Goal: Information Seeking & Learning: Learn about a topic

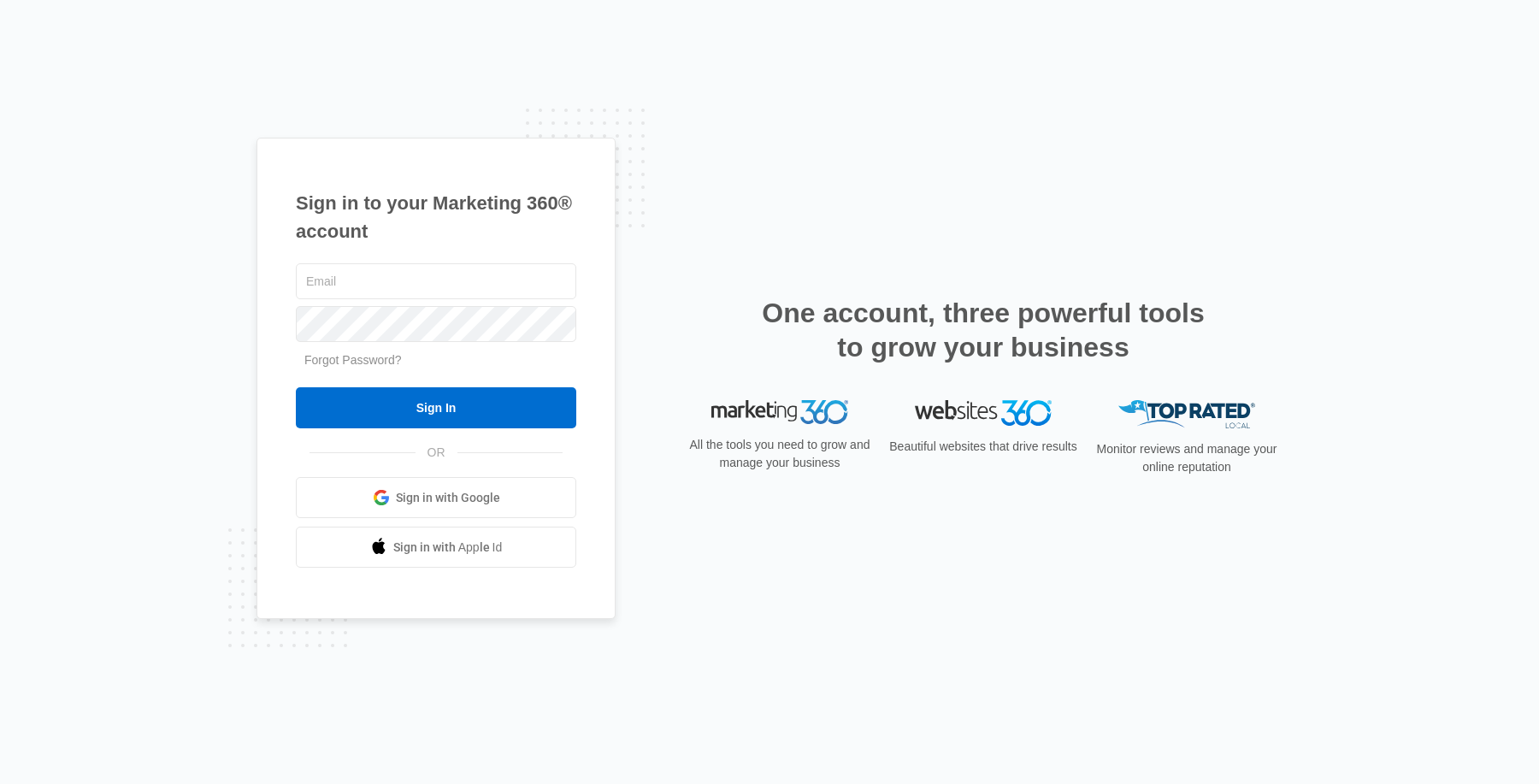
click at [425, 301] on div at bounding box center [436, 280] width 280 height 42
click at [422, 283] on input "text" at bounding box center [436, 281] width 280 height 36
type input "[EMAIL_ADDRESS][DOMAIN_NAME]"
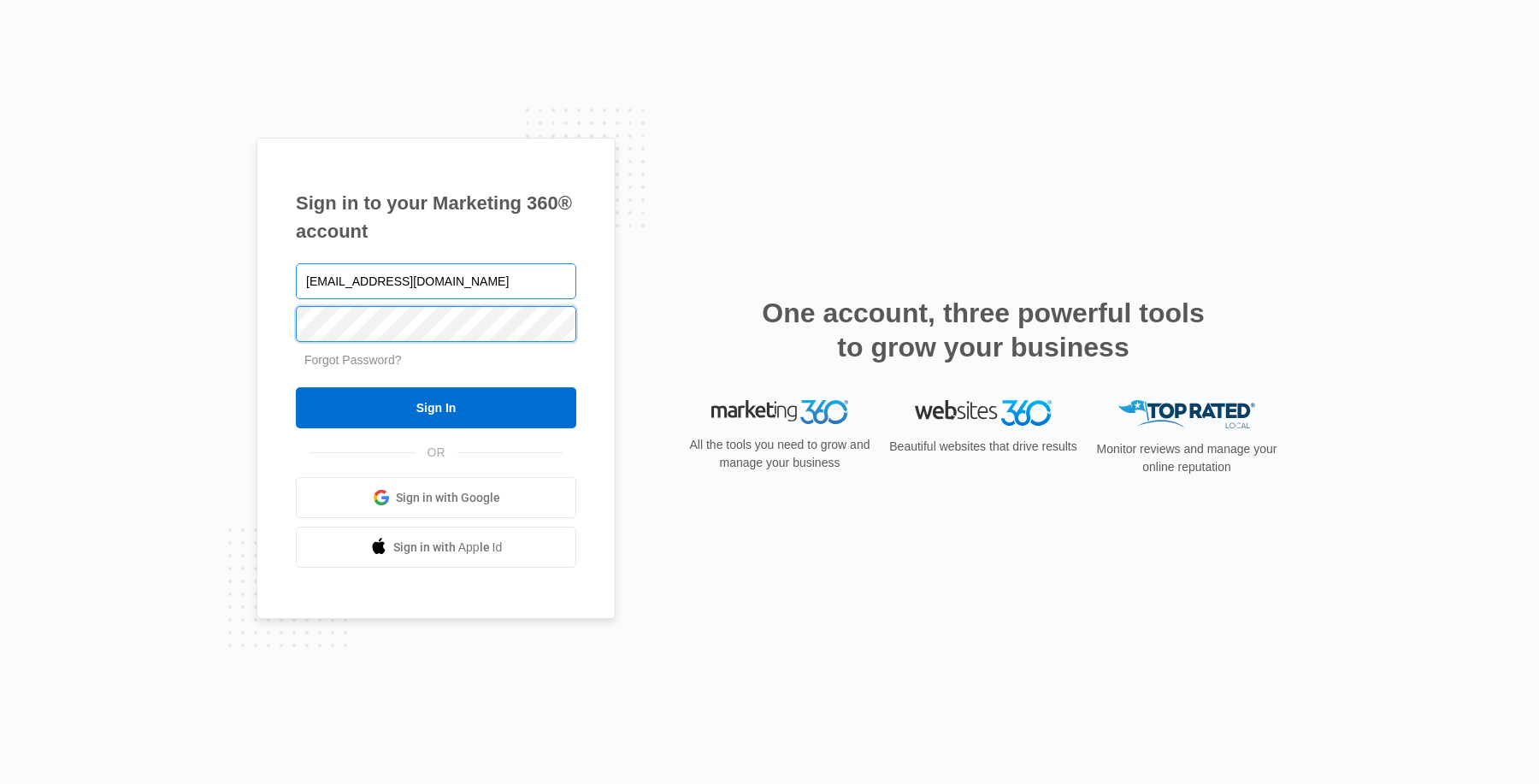
click at [296, 387] on input "Sign In" at bounding box center [436, 408] width 280 height 41
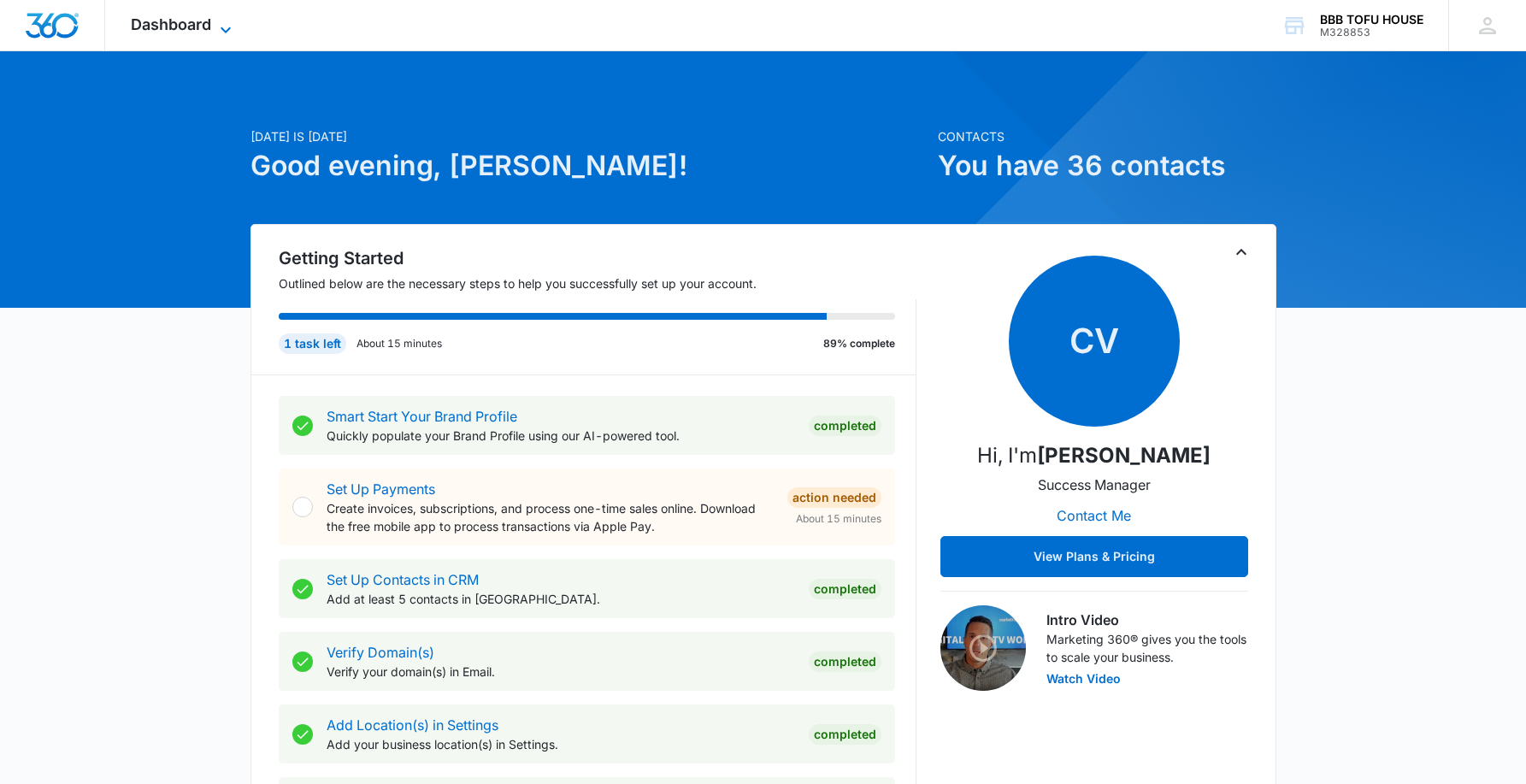
click at [192, 29] on span "Dashboard" at bounding box center [170, 24] width 80 height 18
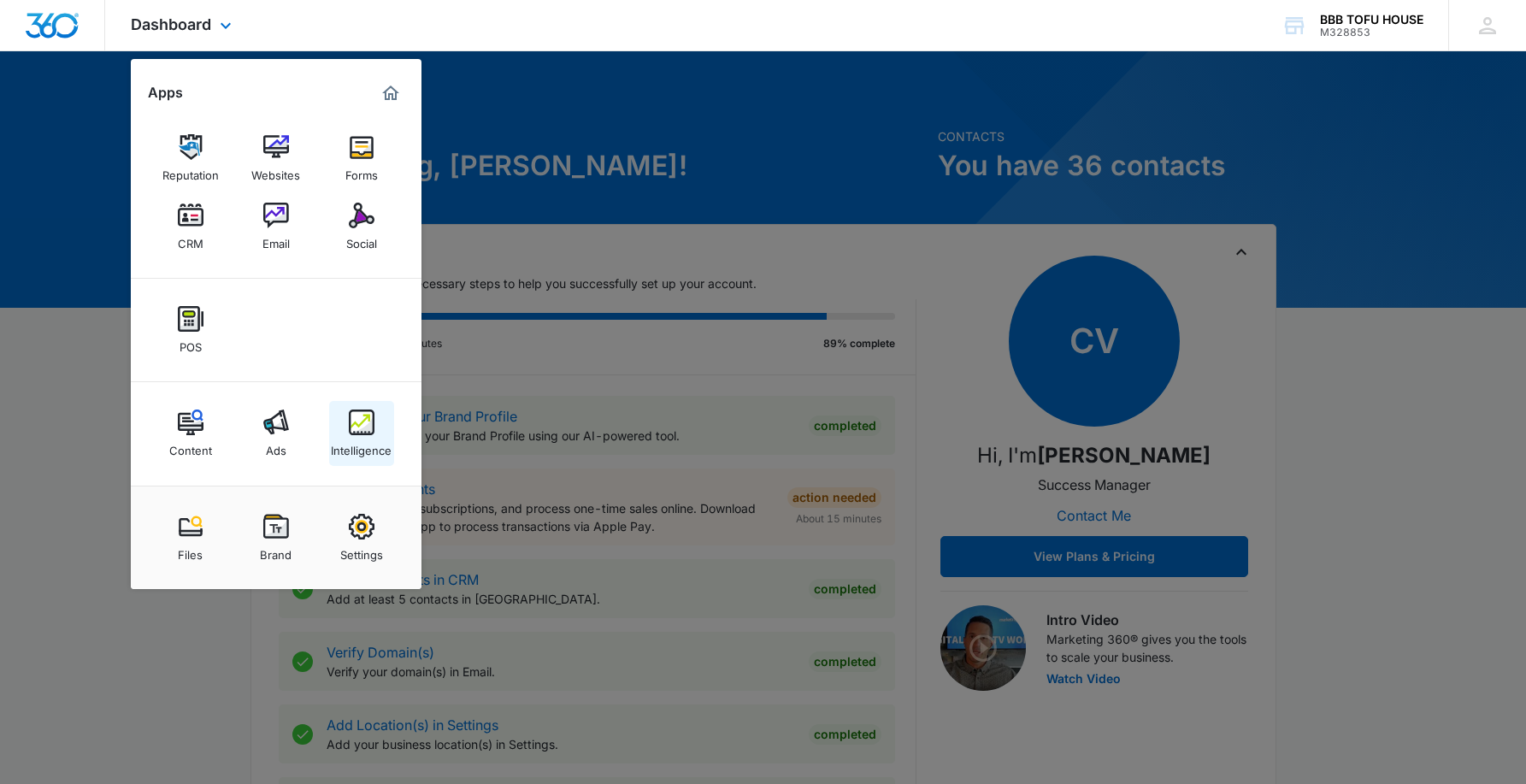
click at [359, 429] on img at bounding box center [361, 422] width 25 height 25
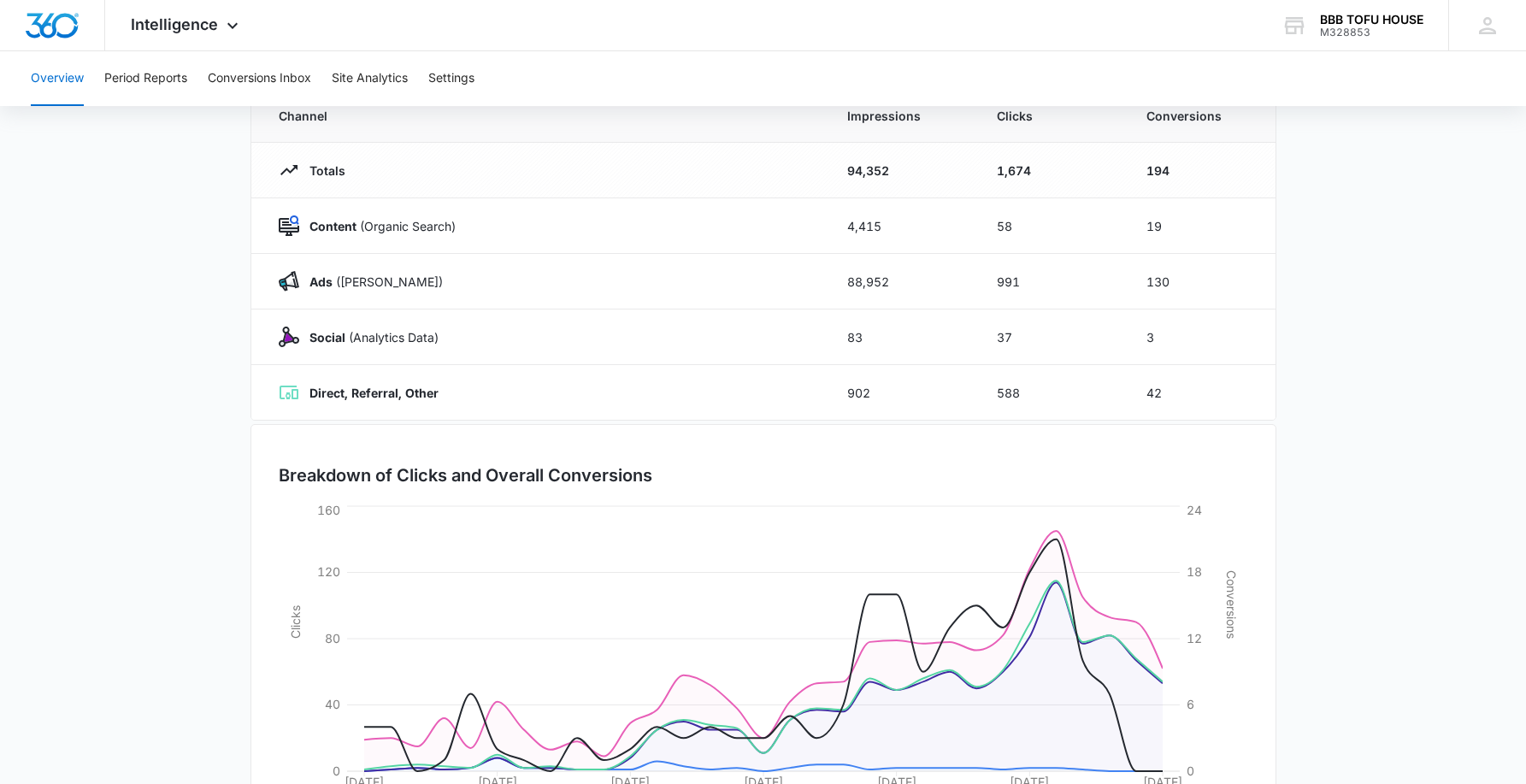
scroll to position [171, 0]
drag, startPoint x: 1177, startPoint y: 165, endPoint x: 697, endPoint y: 156, distance: 480.1
click at [697, 156] on tr "Totals 94,352 1,674 194" at bounding box center [763, 168] width 1024 height 55
click at [1156, 242] on td "19" at bounding box center [1201, 224] width 149 height 55
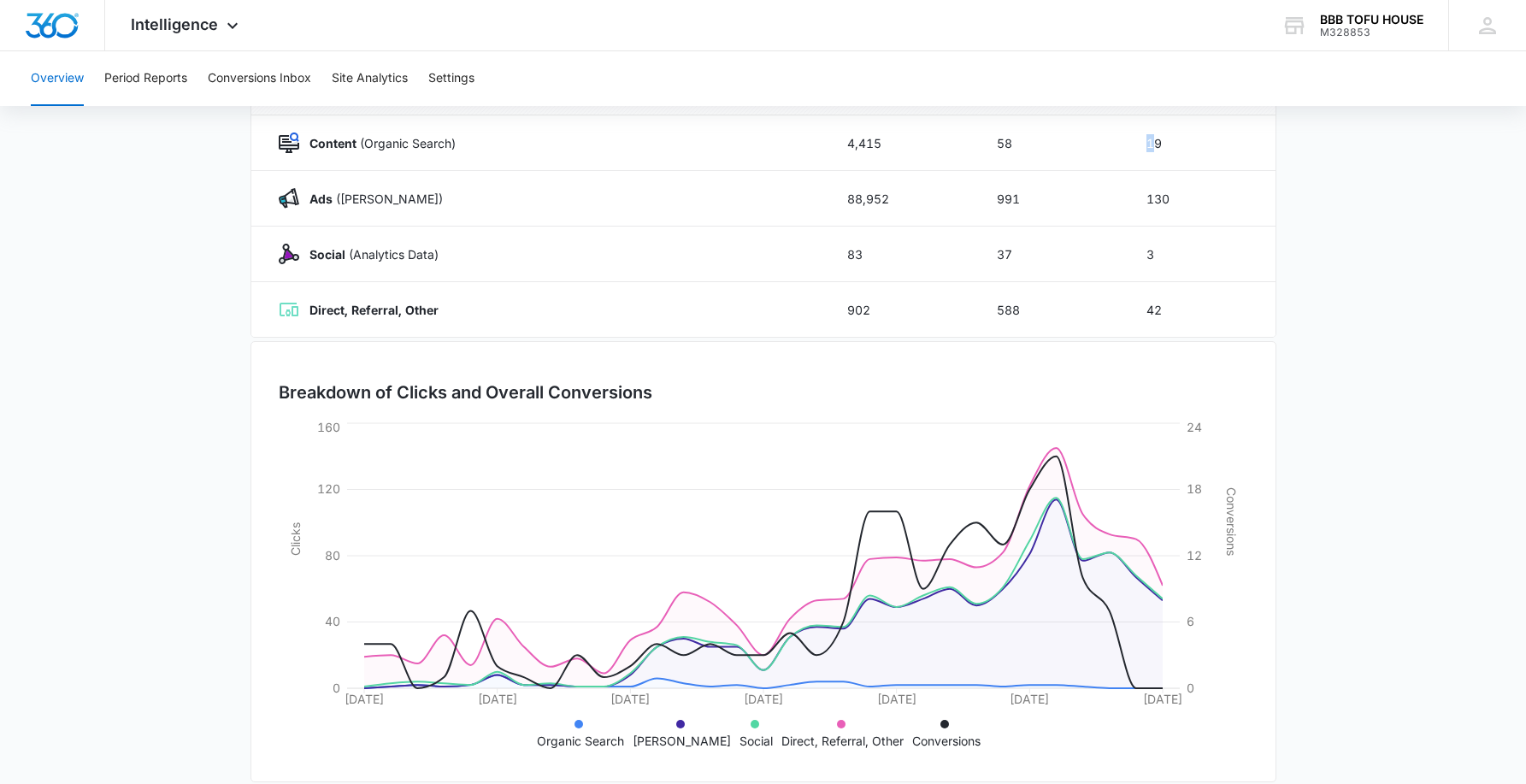
scroll to position [257, 0]
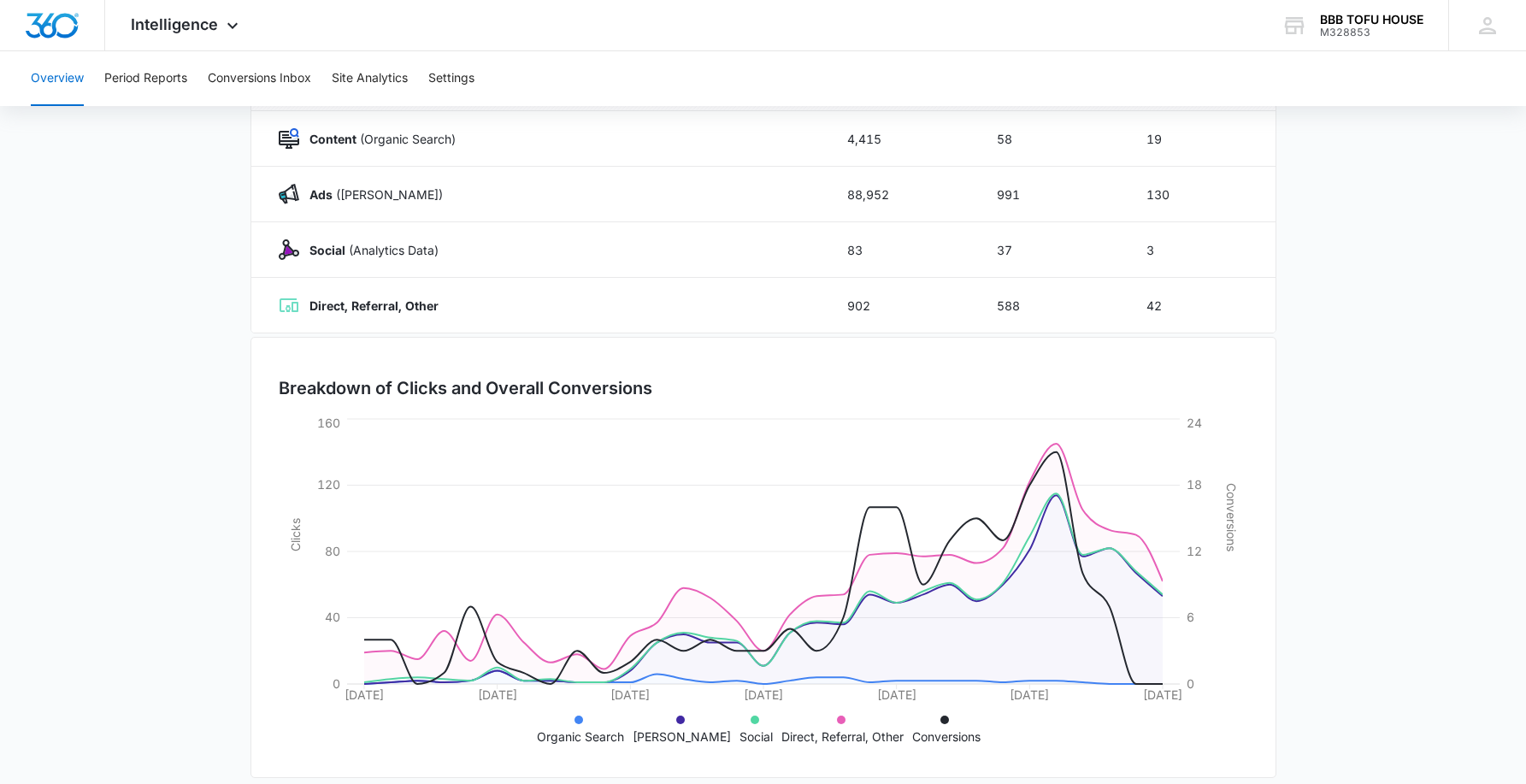
click at [1318, 344] on main "Overview 07/14/2025 08/13/2025 Channel Impressions Clicks Conversions Totals 94…" at bounding box center [763, 353] width 1526 height 898
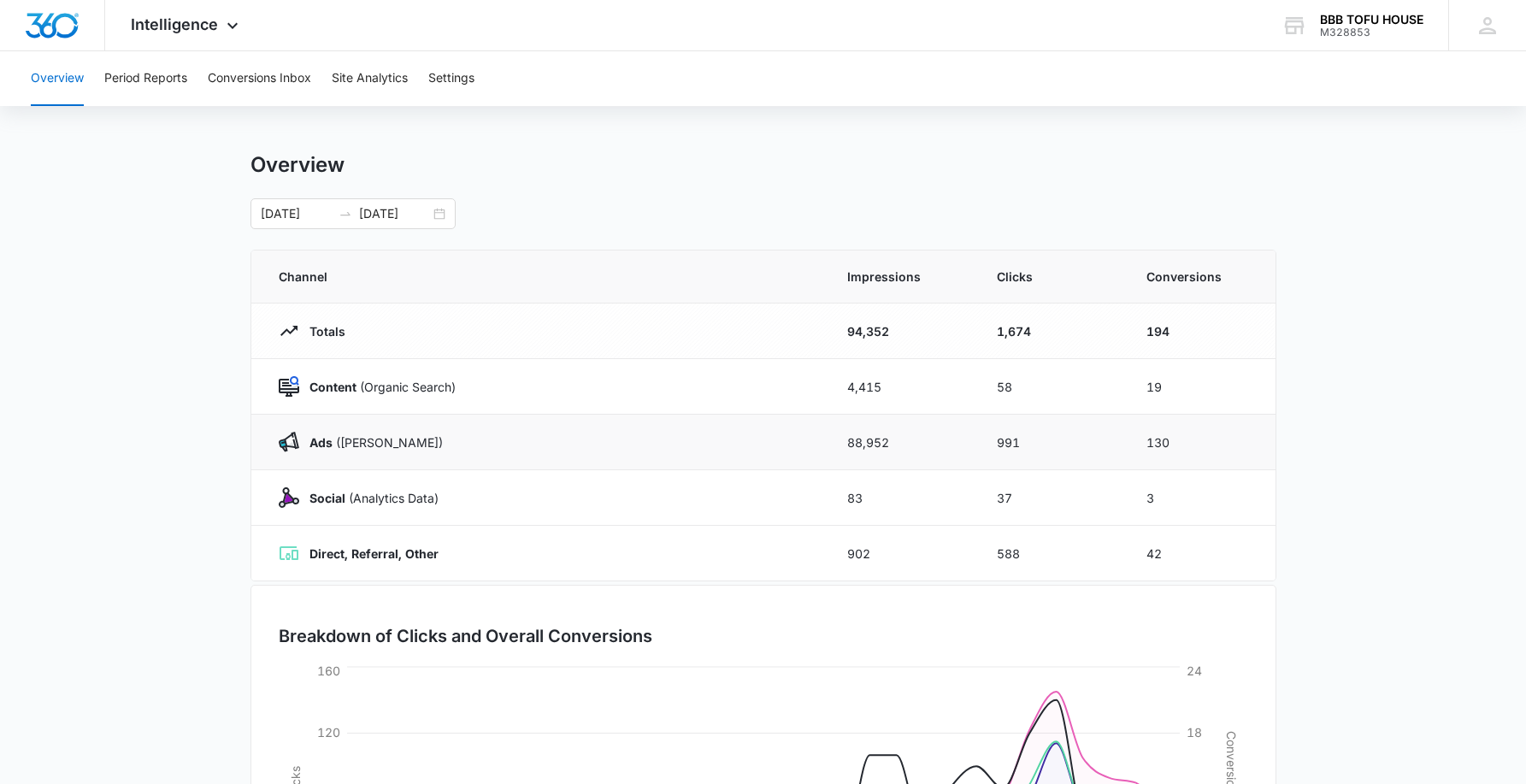
scroll to position [0, 0]
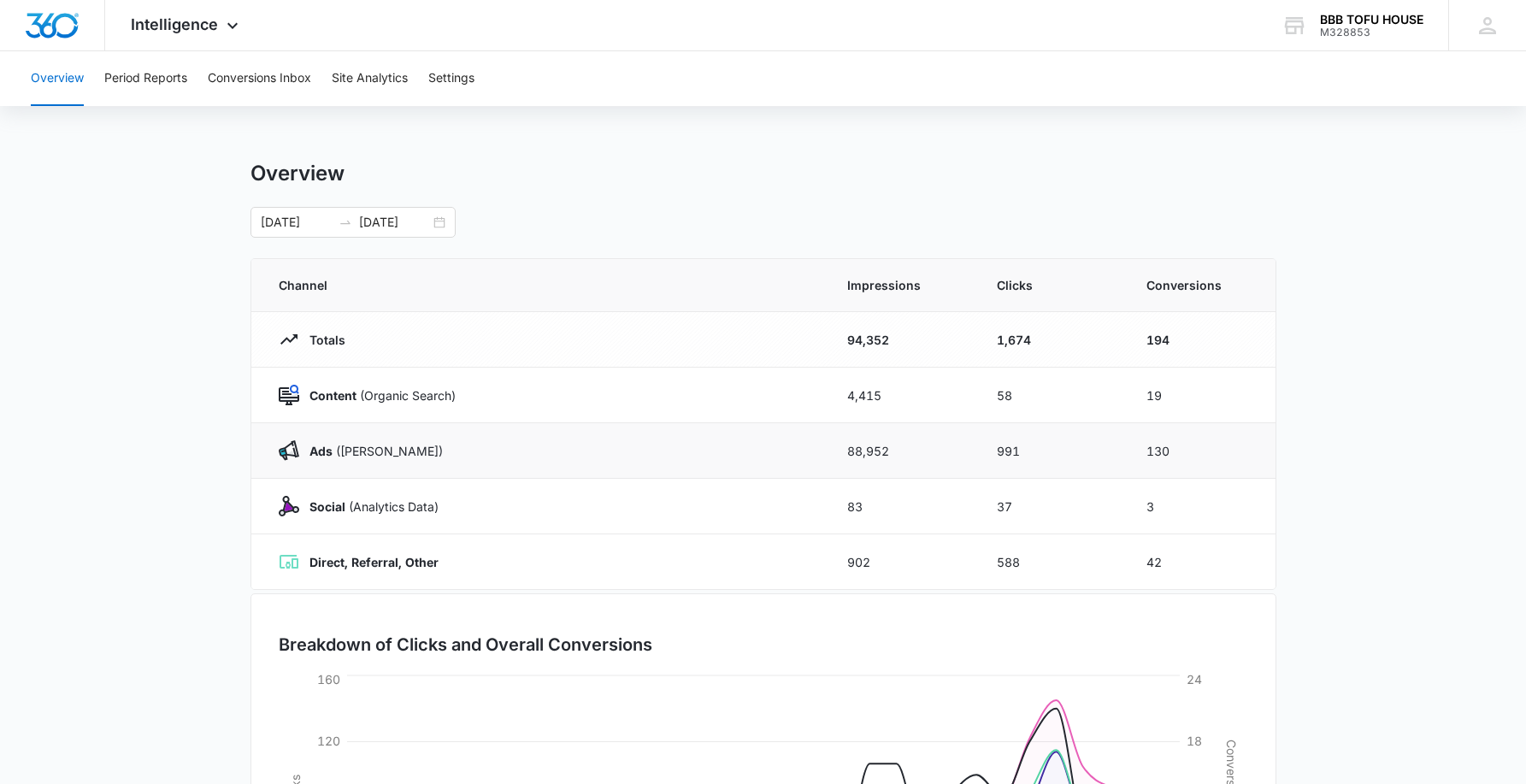
drag, startPoint x: 1167, startPoint y: 456, endPoint x: 1261, endPoint y: 462, distance: 94.2
click at [1261, 462] on td "130" at bounding box center [1201, 450] width 149 height 55
drag, startPoint x: 1192, startPoint y: 414, endPoint x: 1191, endPoint y: 383, distance: 31.0
click at [1190, 393] on td "19" at bounding box center [1201, 395] width 149 height 55
drag, startPoint x: 1191, startPoint y: 383, endPoint x: 1186, endPoint y: 392, distance: 10.3
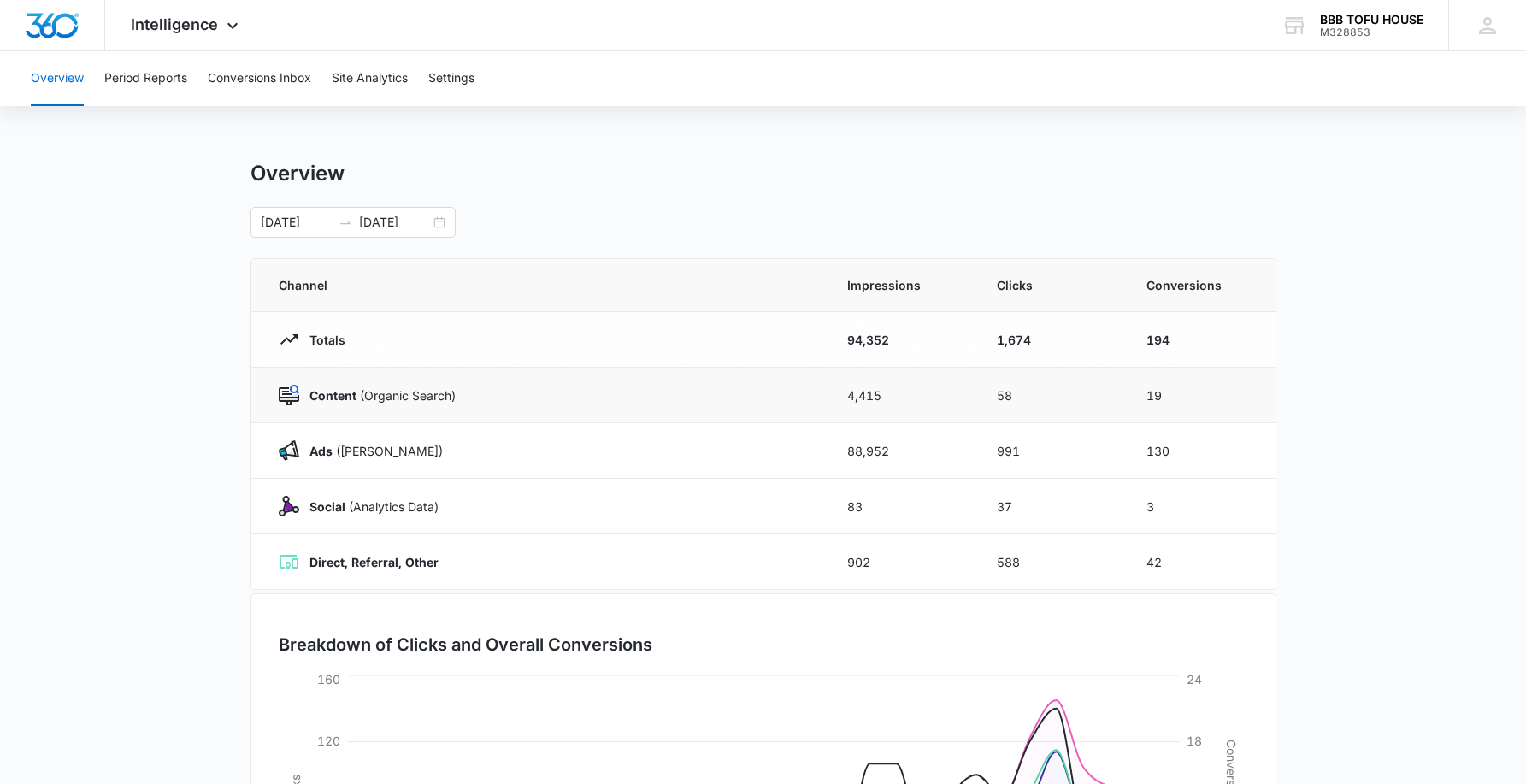
click at [1191, 384] on td "19" at bounding box center [1201, 395] width 149 height 55
drag, startPoint x: 1161, startPoint y: 402, endPoint x: 1034, endPoint y: 405, distance: 127.0
click at [1034, 405] on tr "Content (Organic Search) 4,415 58 19" at bounding box center [763, 395] width 1024 height 55
click at [1215, 385] on td "19" at bounding box center [1201, 395] width 149 height 55
drag, startPoint x: 1211, startPoint y: 385, endPoint x: 1181, endPoint y: 397, distance: 32.3
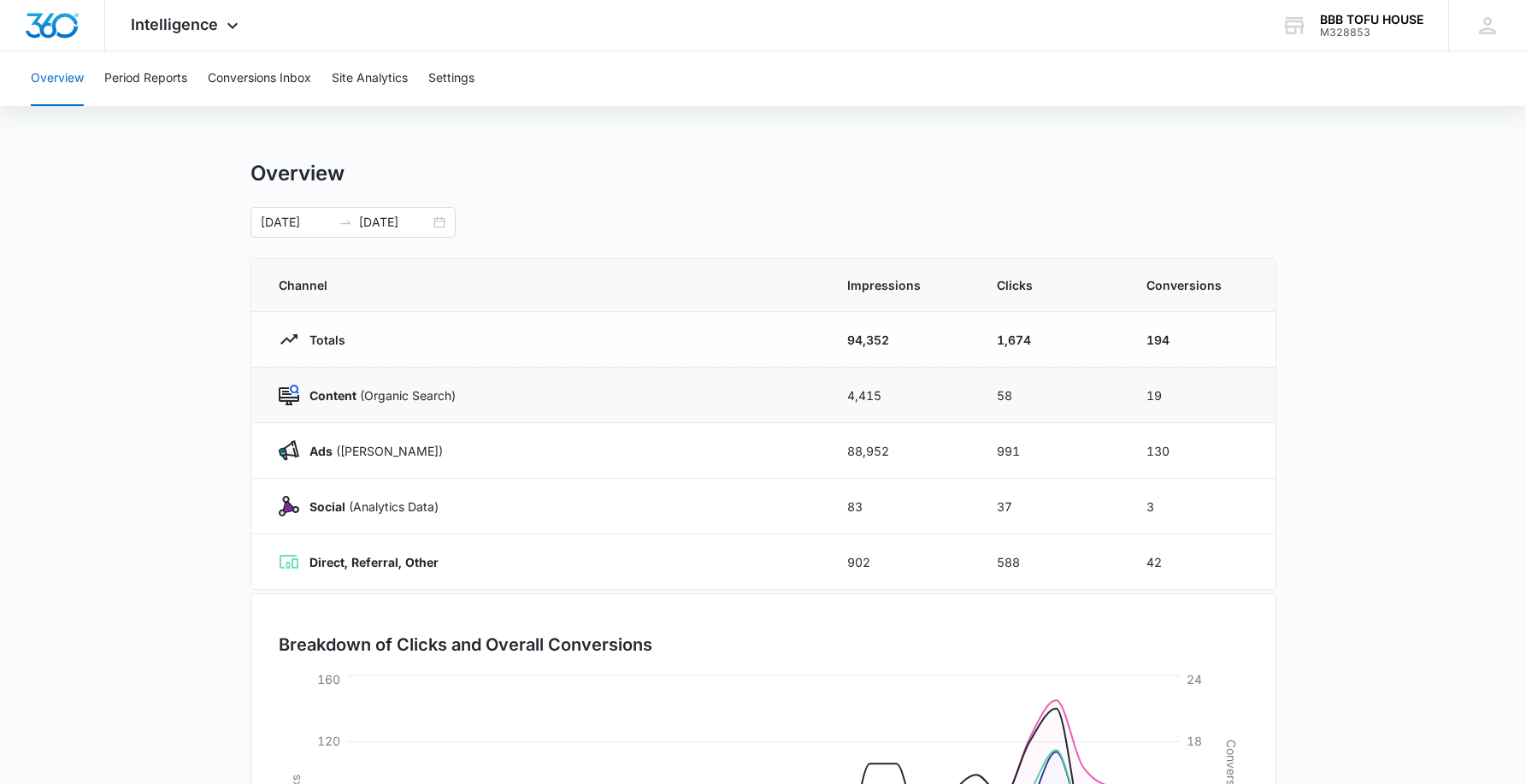
click at [1208, 385] on td "19" at bounding box center [1201, 395] width 149 height 55
click at [1181, 397] on td "19" at bounding box center [1201, 395] width 149 height 55
click at [332, 214] on div "07/14/2025 08/13/2025" at bounding box center [353, 222] width 205 height 31
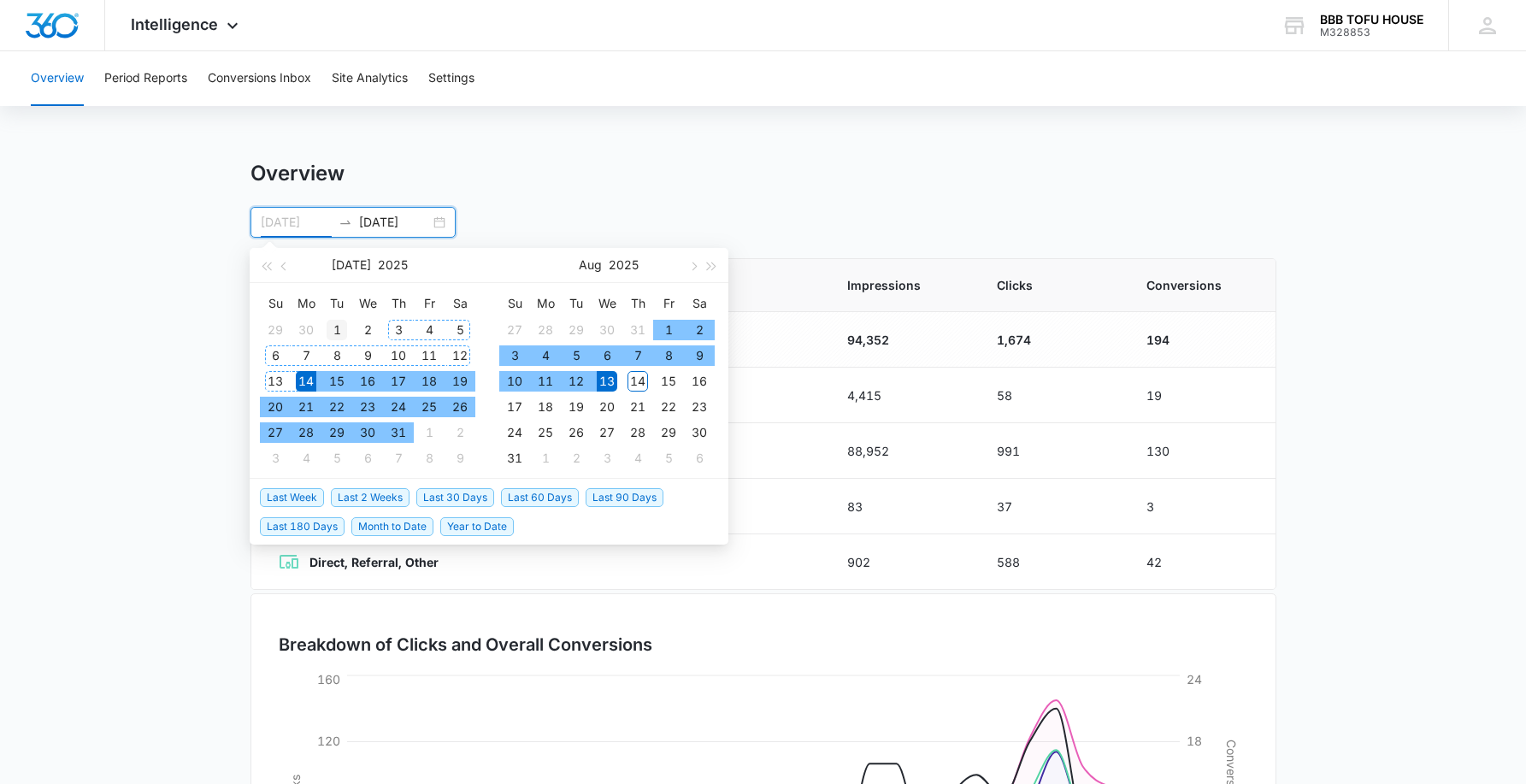
type input "07/01/2025"
click at [333, 326] on div "1" at bounding box center [337, 330] width 21 height 21
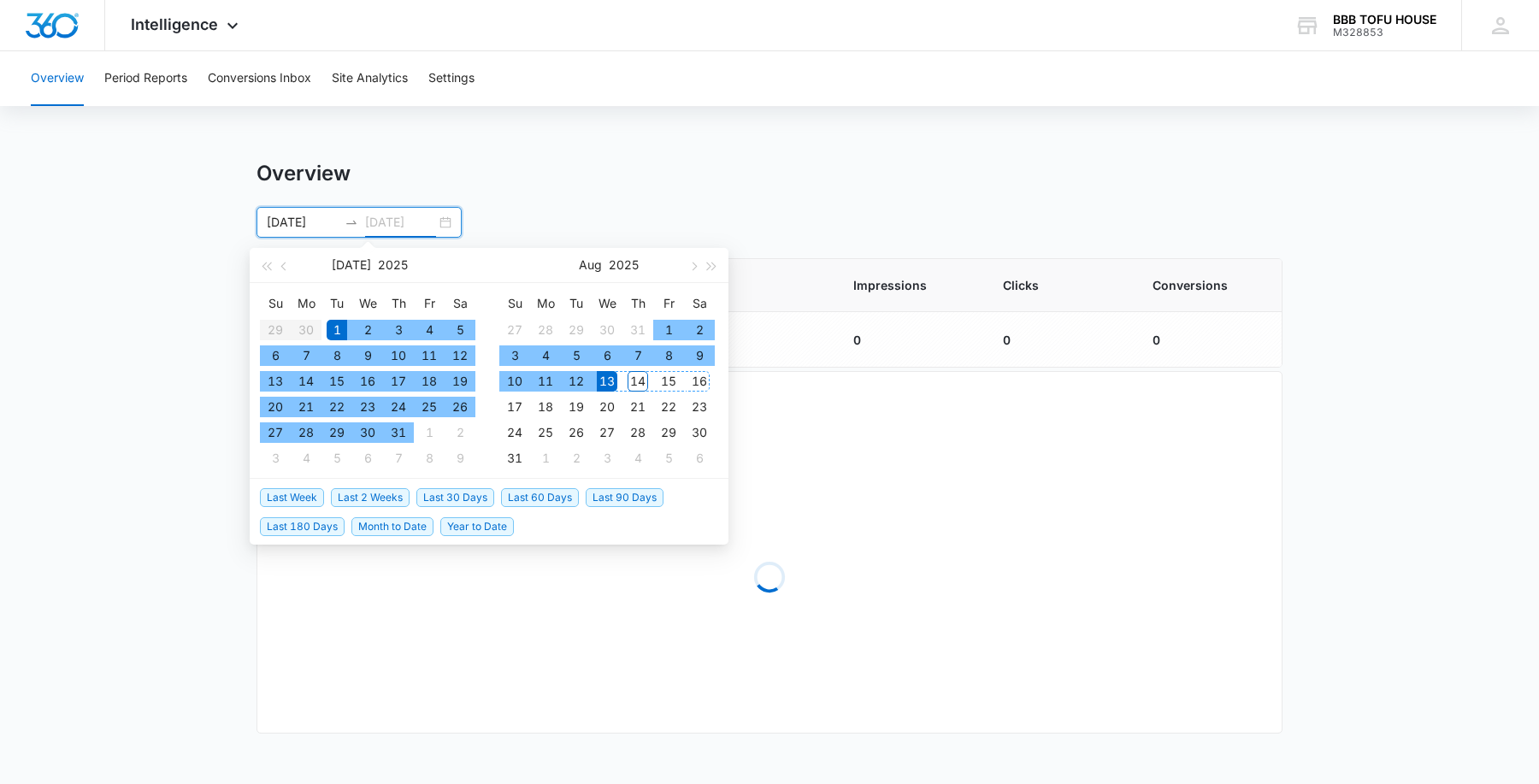
type input "08/13/2025"
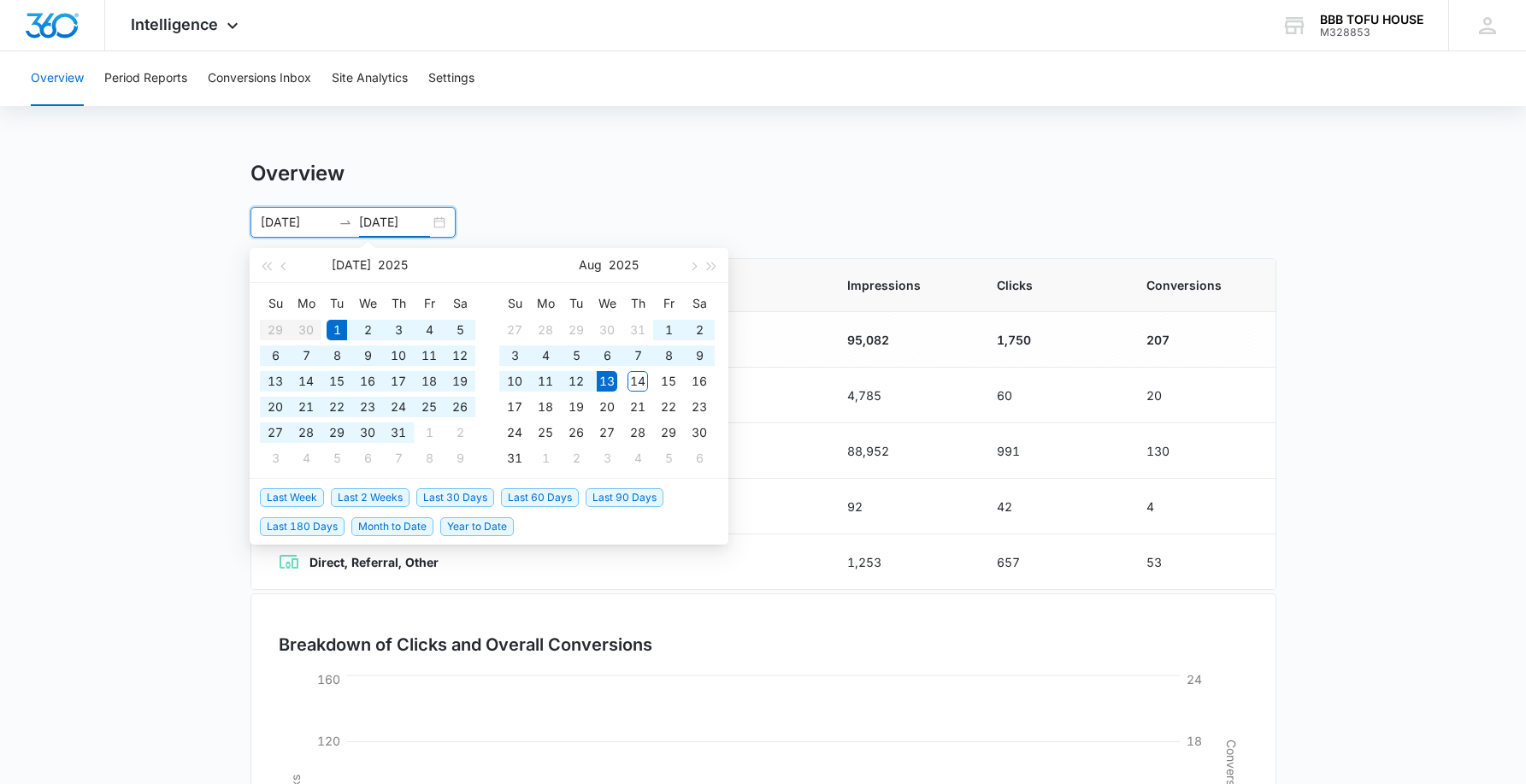
click at [1385, 390] on main "Overview 07/01/2025 08/13/2025 Jul 2025 Su Mo Tu We Th Fr Sa 29 30 1 2 3 4 5 6 …" at bounding box center [763, 609] width 1526 height 898
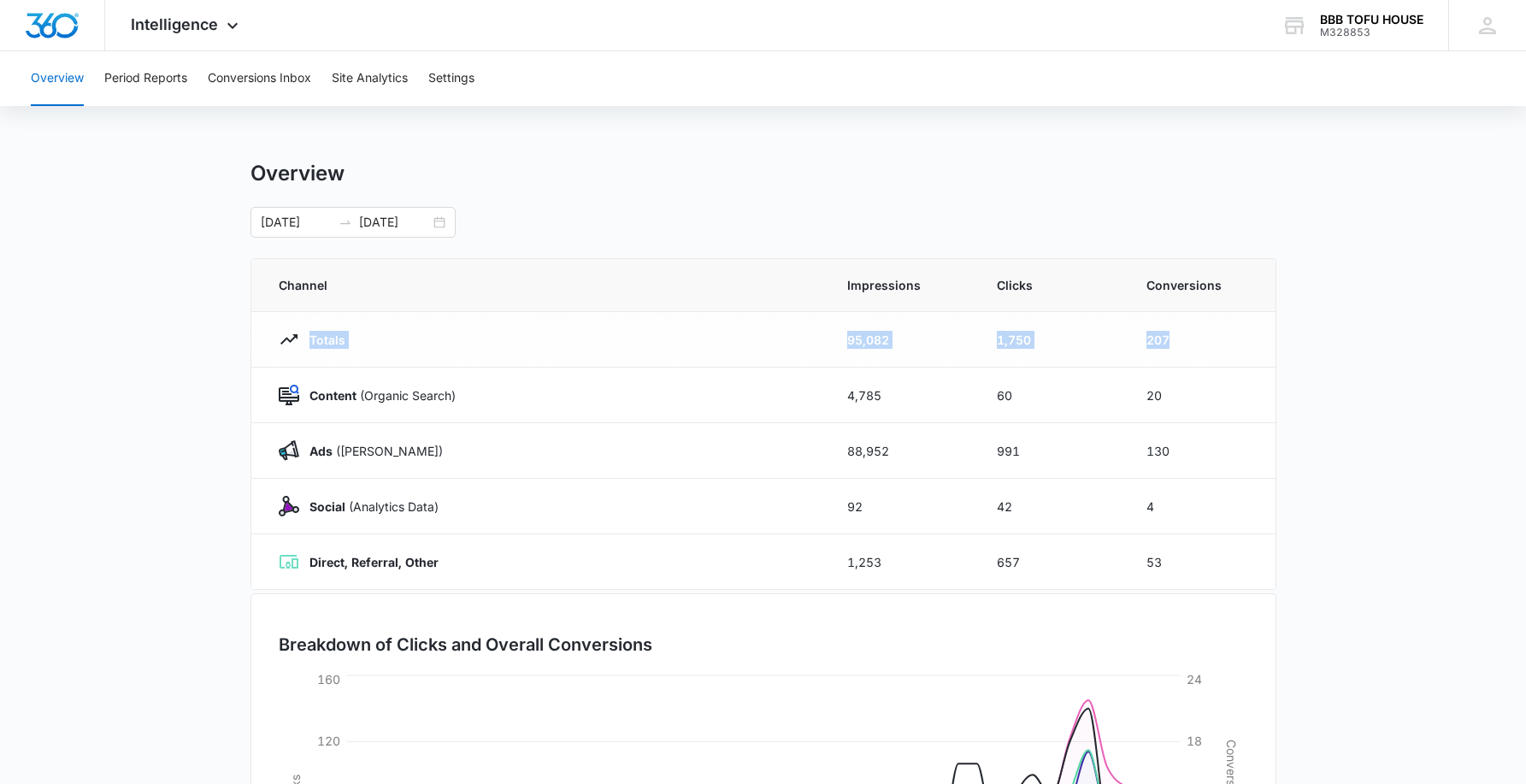
drag, startPoint x: 1196, startPoint y: 342, endPoint x: 255, endPoint y: 337, distance: 941.0
click at [255, 337] on tr "Totals 95,082 1,750 207" at bounding box center [763, 339] width 1024 height 55
click at [1185, 366] on td "207" at bounding box center [1201, 339] width 149 height 55
click at [172, 86] on button "Period Reports" at bounding box center [146, 79] width 83 height 55
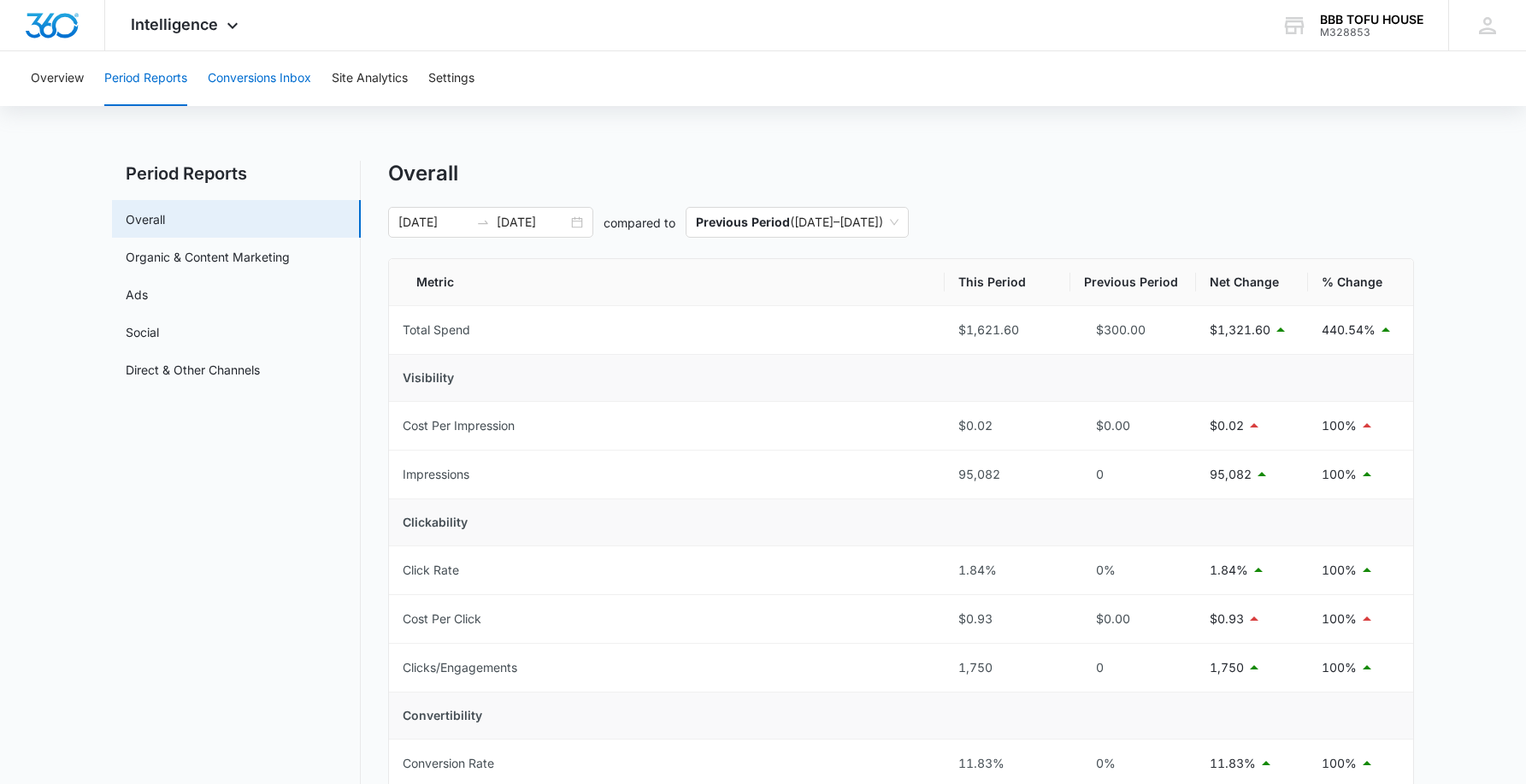
drag, startPoint x: 265, startPoint y: 83, endPoint x: 696, endPoint y: 72, distance: 431.1
click at [696, 72] on div "Overview Period Reports Conversions Inbox Site Analytics Settings" at bounding box center [763, 79] width 1485 height 55
click at [1083, 102] on div "Overview Period Reports Conversions Inbox Site Analytics Settings" at bounding box center [763, 79] width 1485 height 55
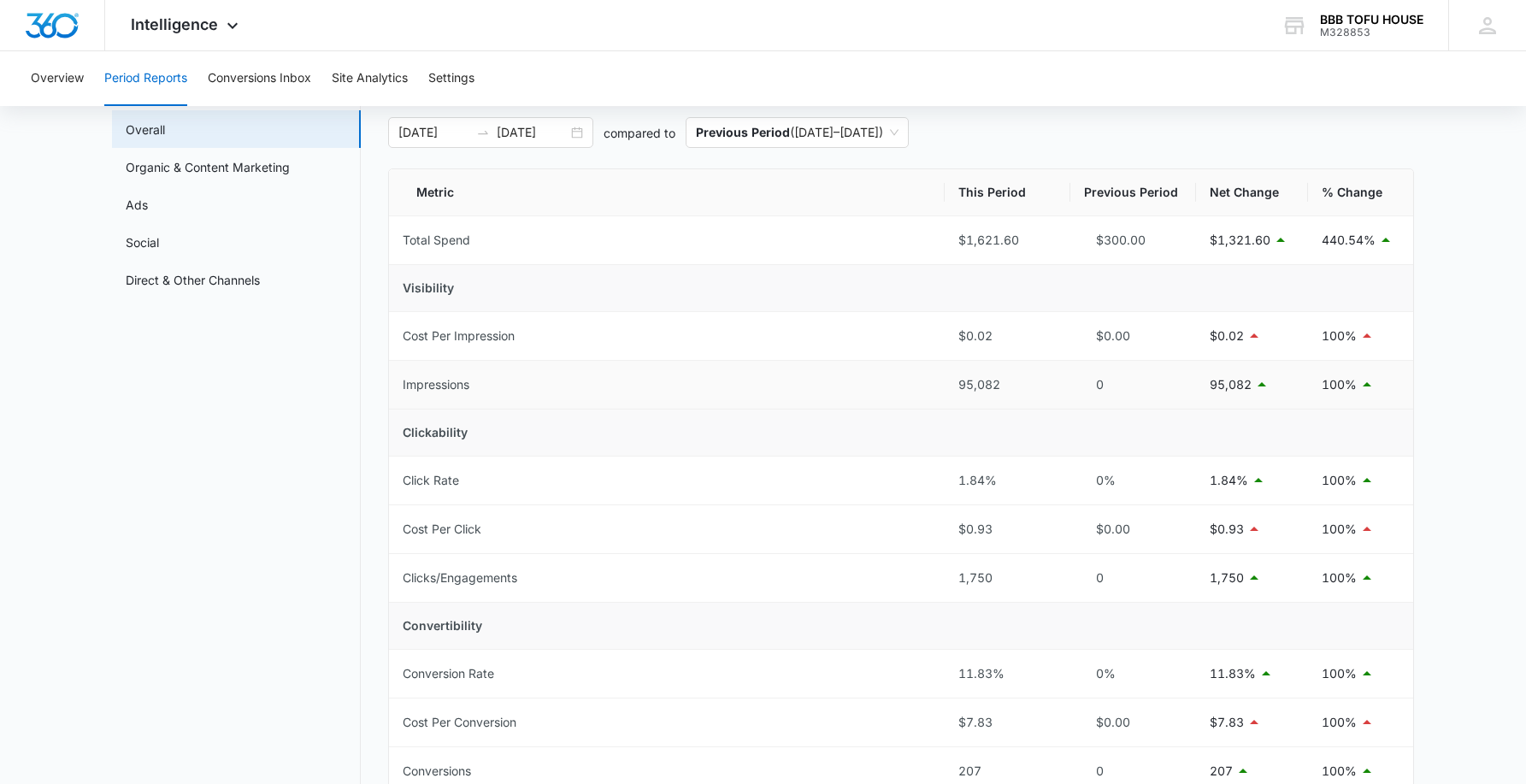
scroll to position [86, 0]
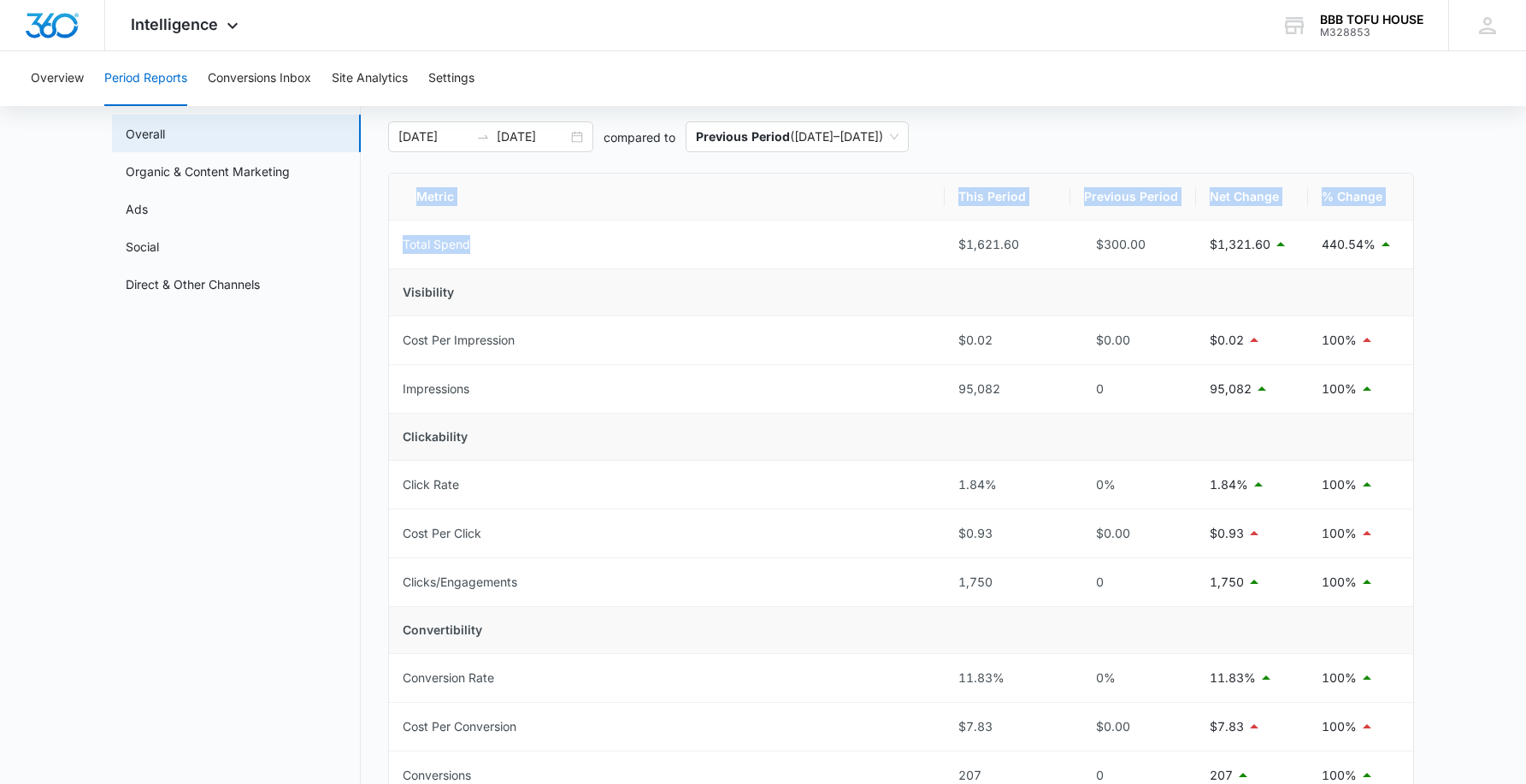
drag, startPoint x: 967, startPoint y: 246, endPoint x: 1424, endPoint y: 249, distance: 457.0
click at [1423, 249] on main "Period Reports Overall Organic & Content Marketing Ads Social Direct & Other Ch…" at bounding box center [763, 745] width 1526 height 1341
click at [1440, 296] on main "Period Reports Overall Organic & Content Marketing Ads Social Direct & Other Ch…" at bounding box center [763, 745] width 1526 height 1341
click at [1439, 316] on main "Period Reports Overall Organic & Content Marketing Ads Social Direct & Other Ch…" at bounding box center [763, 745] width 1526 height 1341
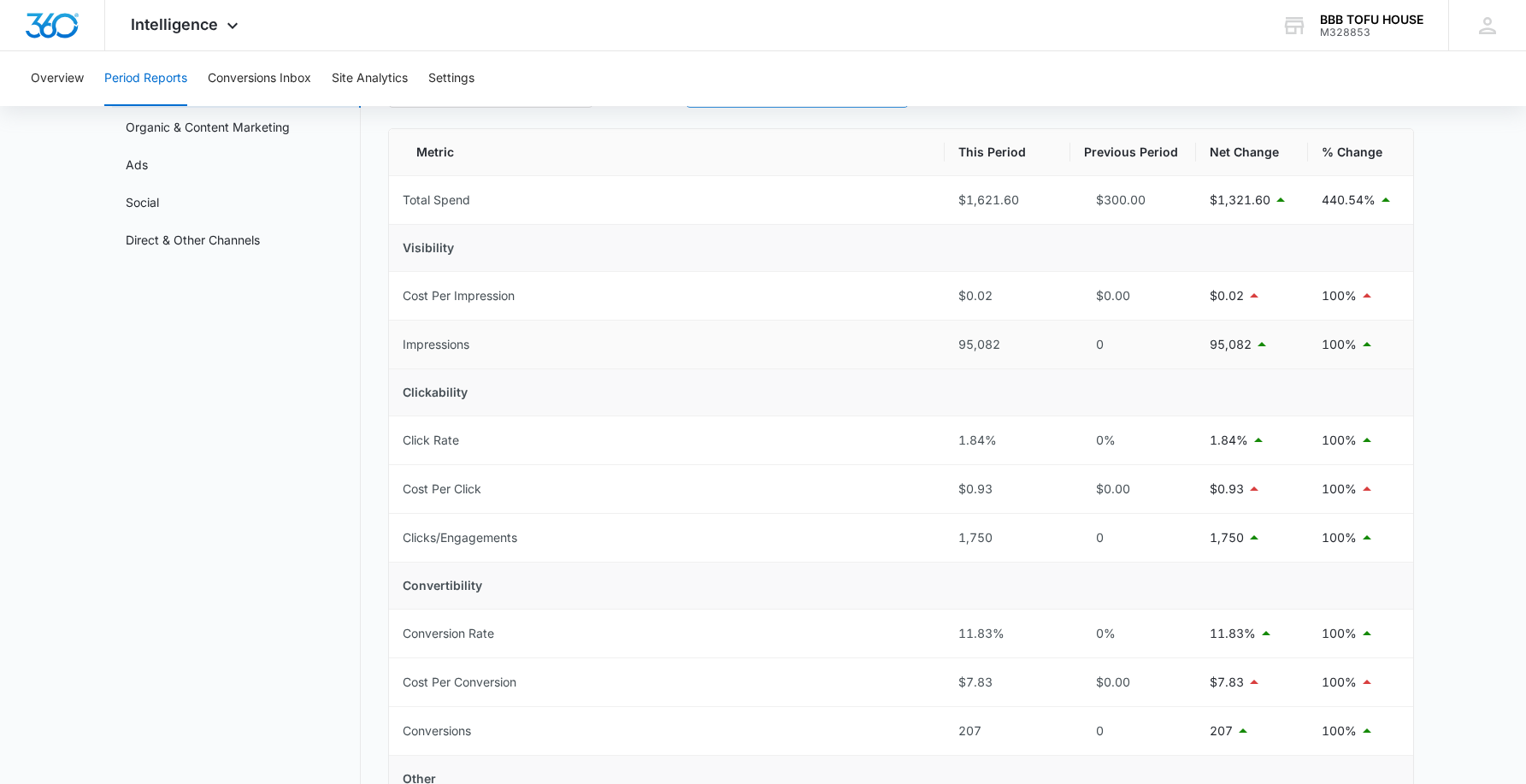
scroll to position [0, 0]
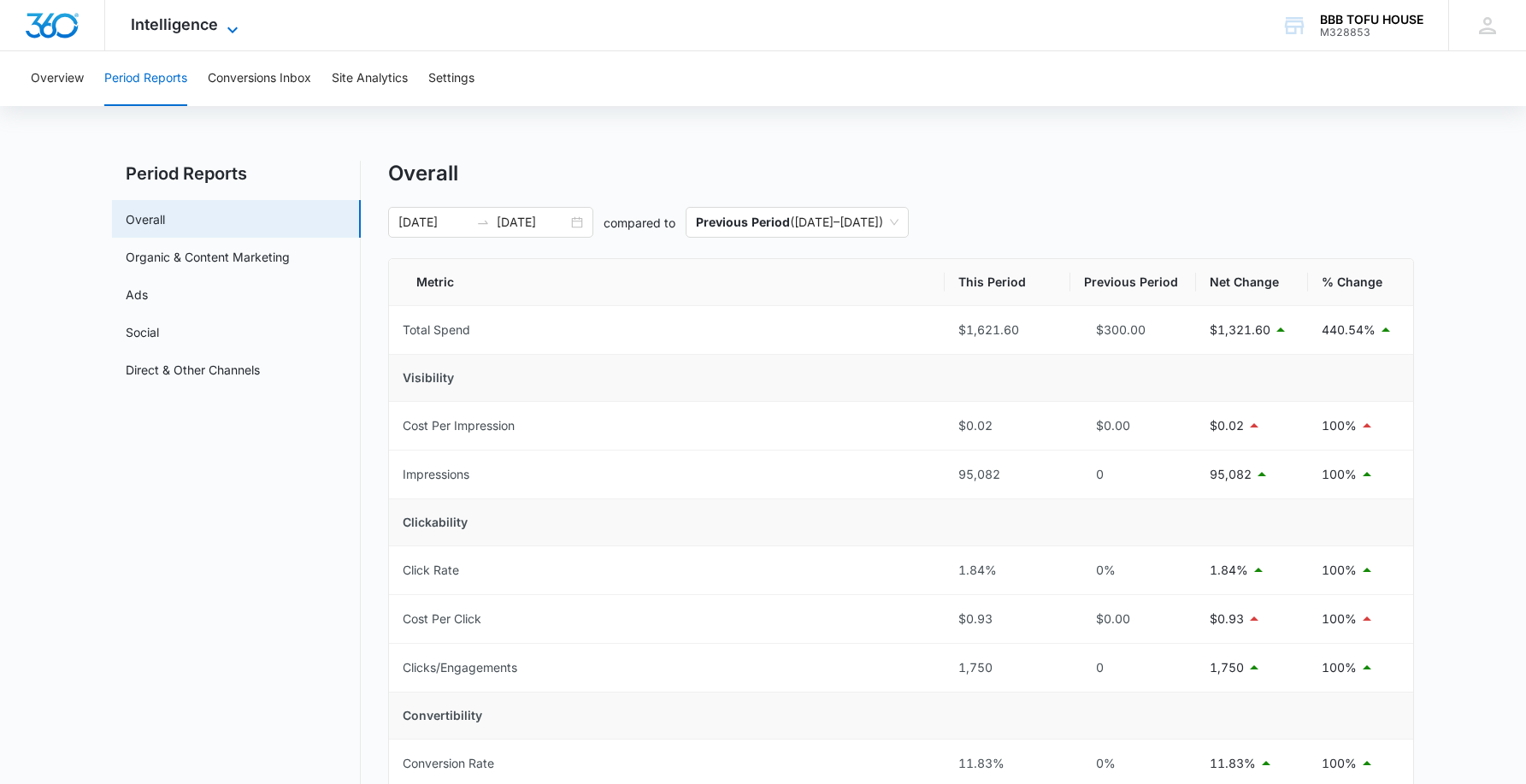
click at [240, 30] on icon at bounding box center [232, 30] width 21 height 21
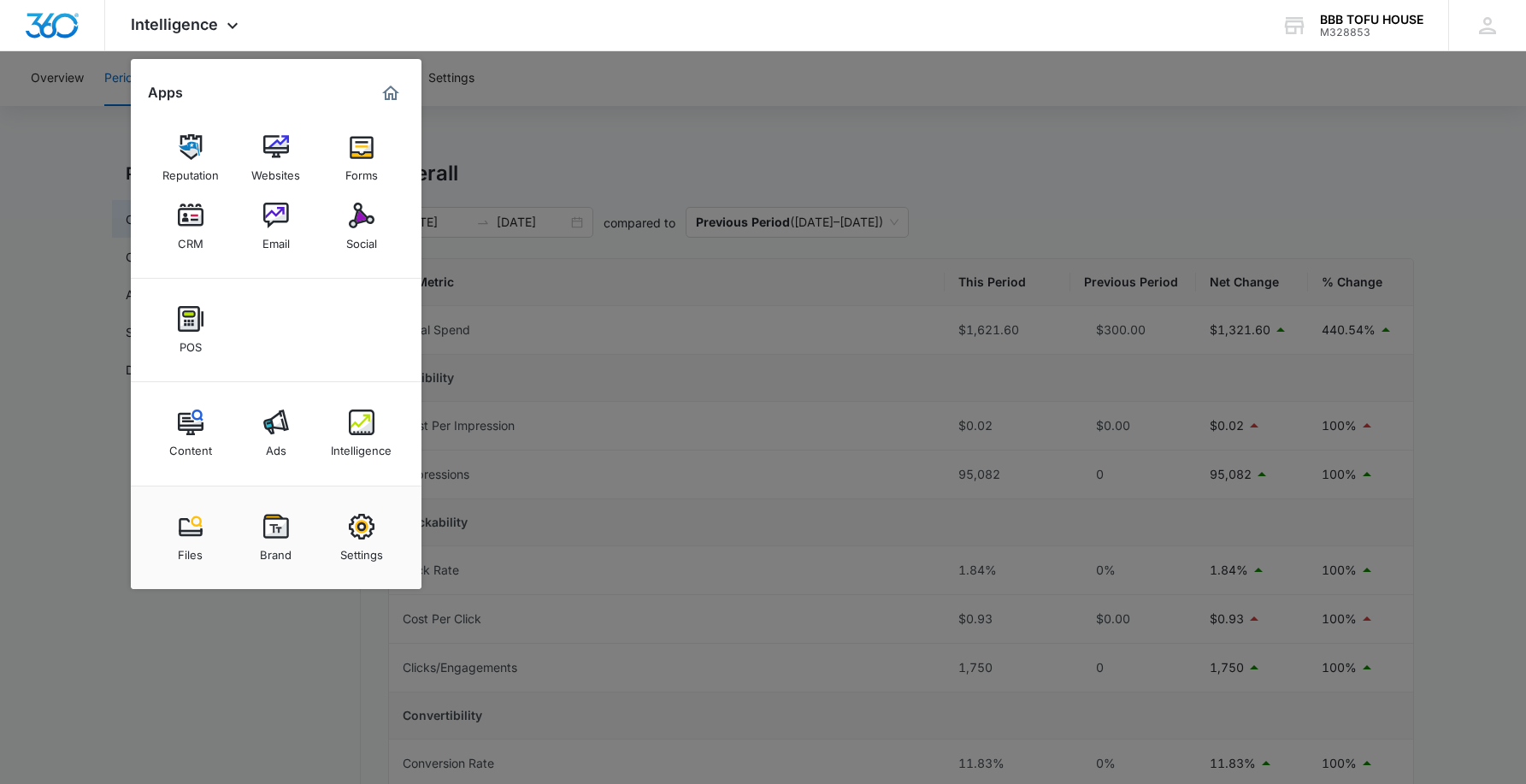
click at [207, 444] on div "Content" at bounding box center [190, 447] width 42 height 23
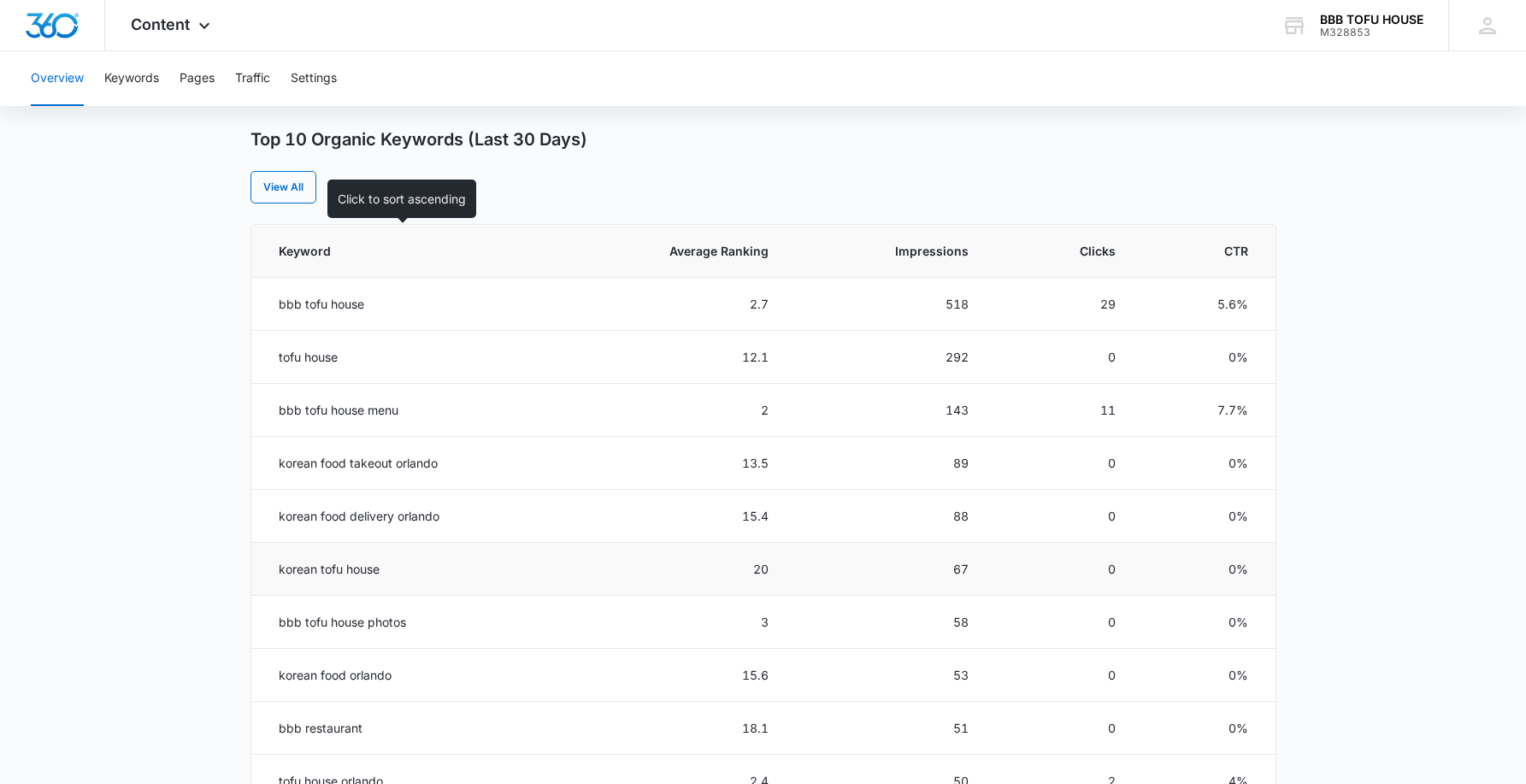
scroll to position [769, 0]
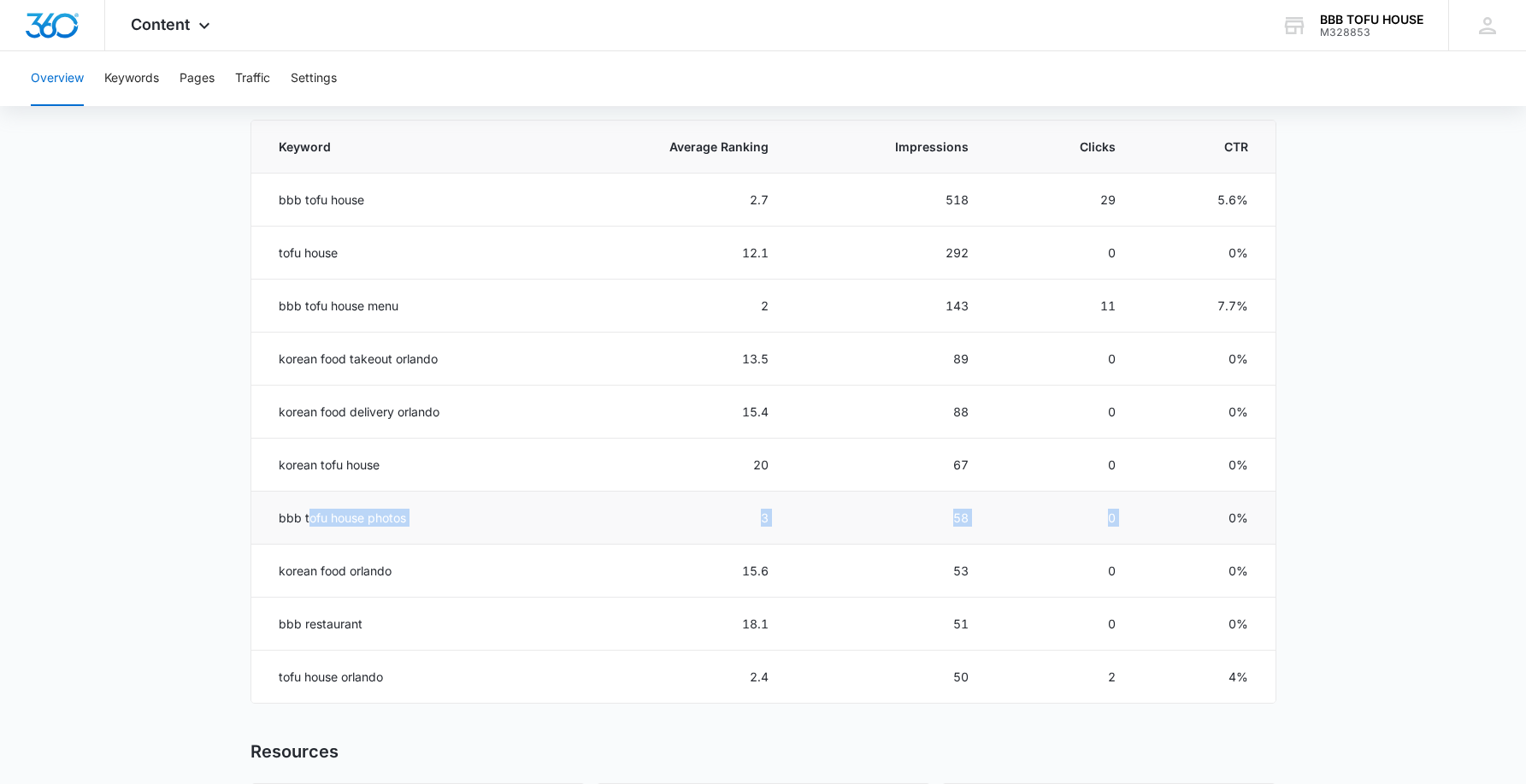
drag, startPoint x: 438, startPoint y: 521, endPoint x: 1219, endPoint y: 517, distance: 781.0
click at [1197, 514] on tr "bbb tofu house photos 3 58 0 0%" at bounding box center [763, 518] width 1024 height 53
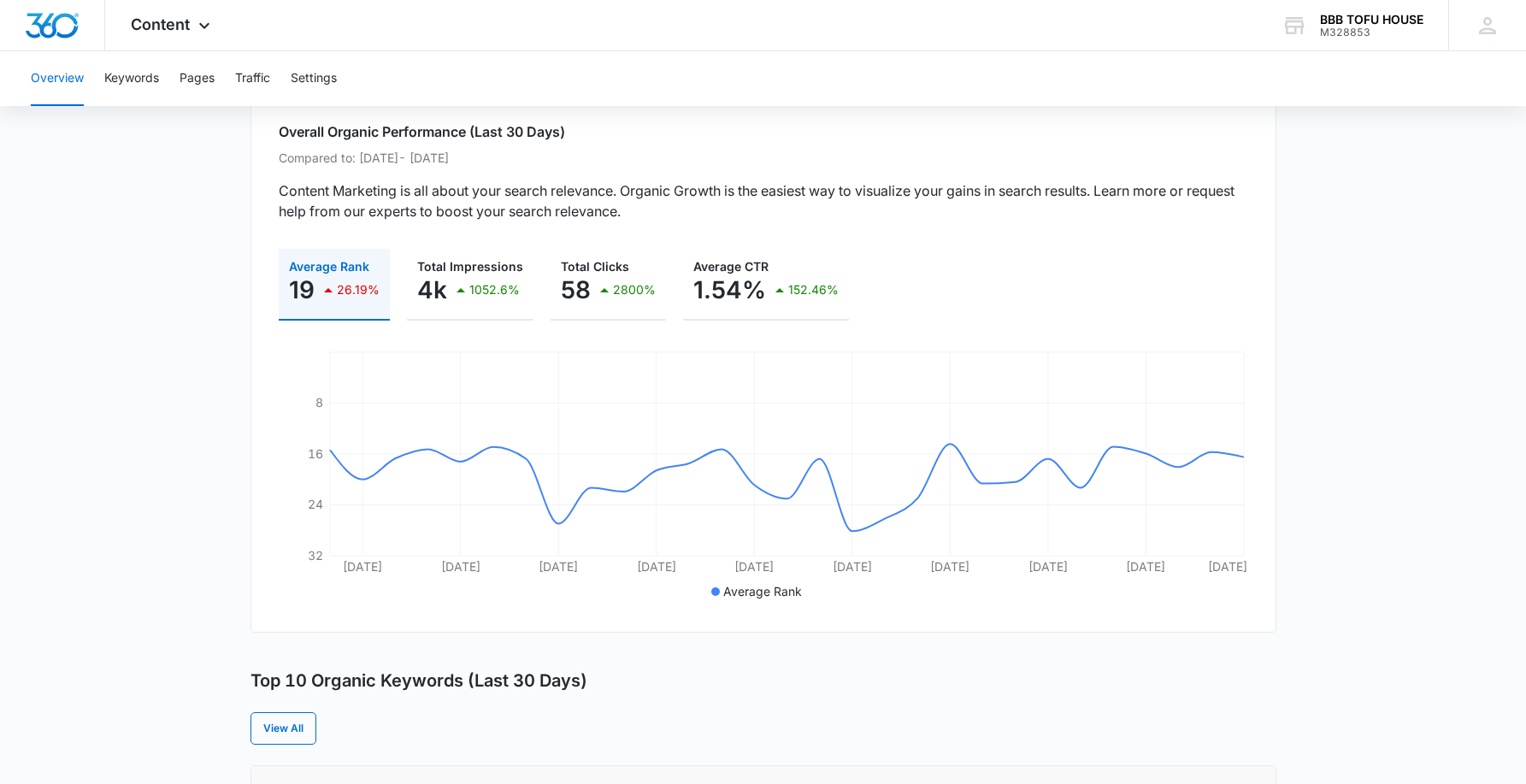
scroll to position [93, 0]
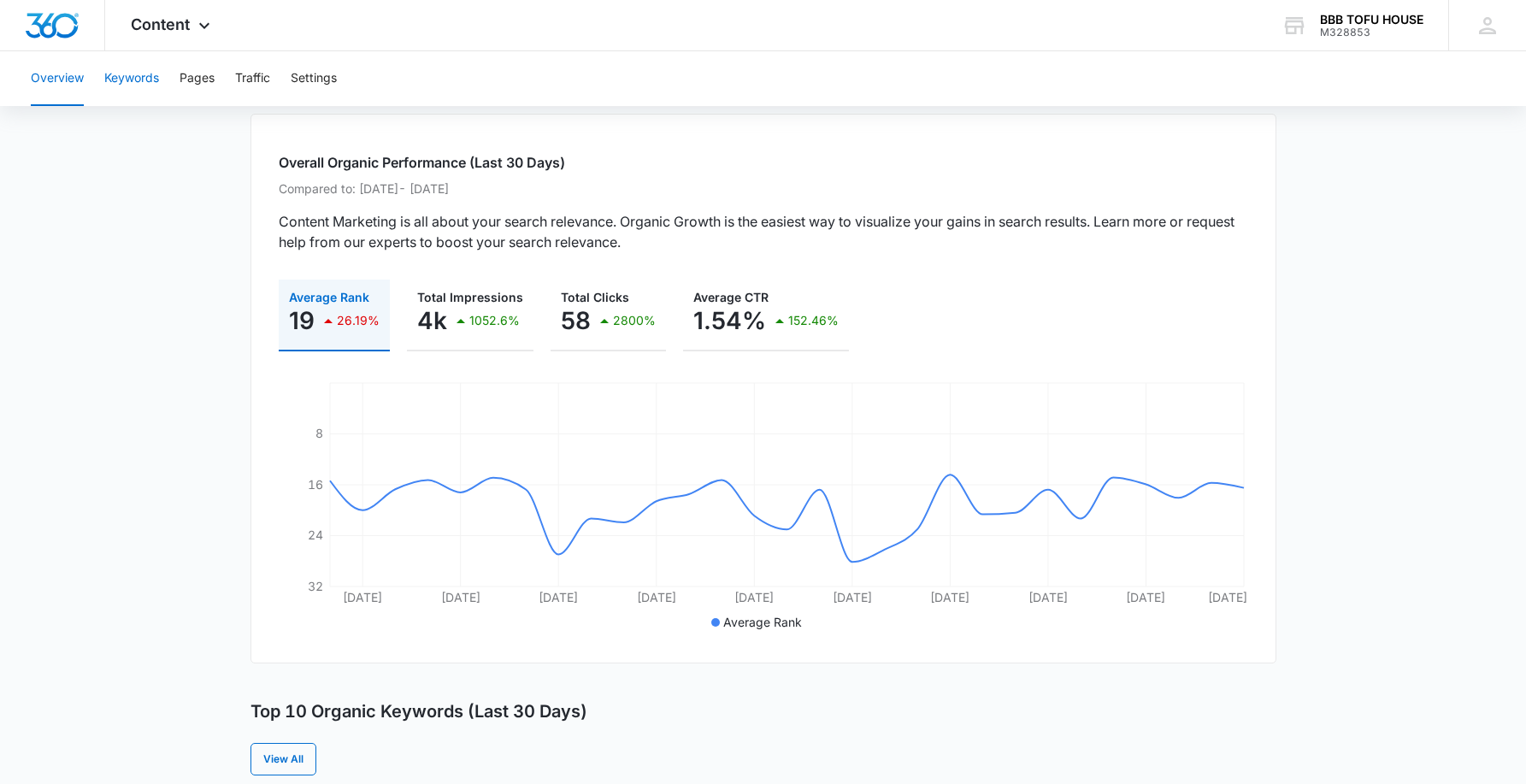
click at [127, 77] on button "Keywords" at bounding box center [132, 79] width 55 height 55
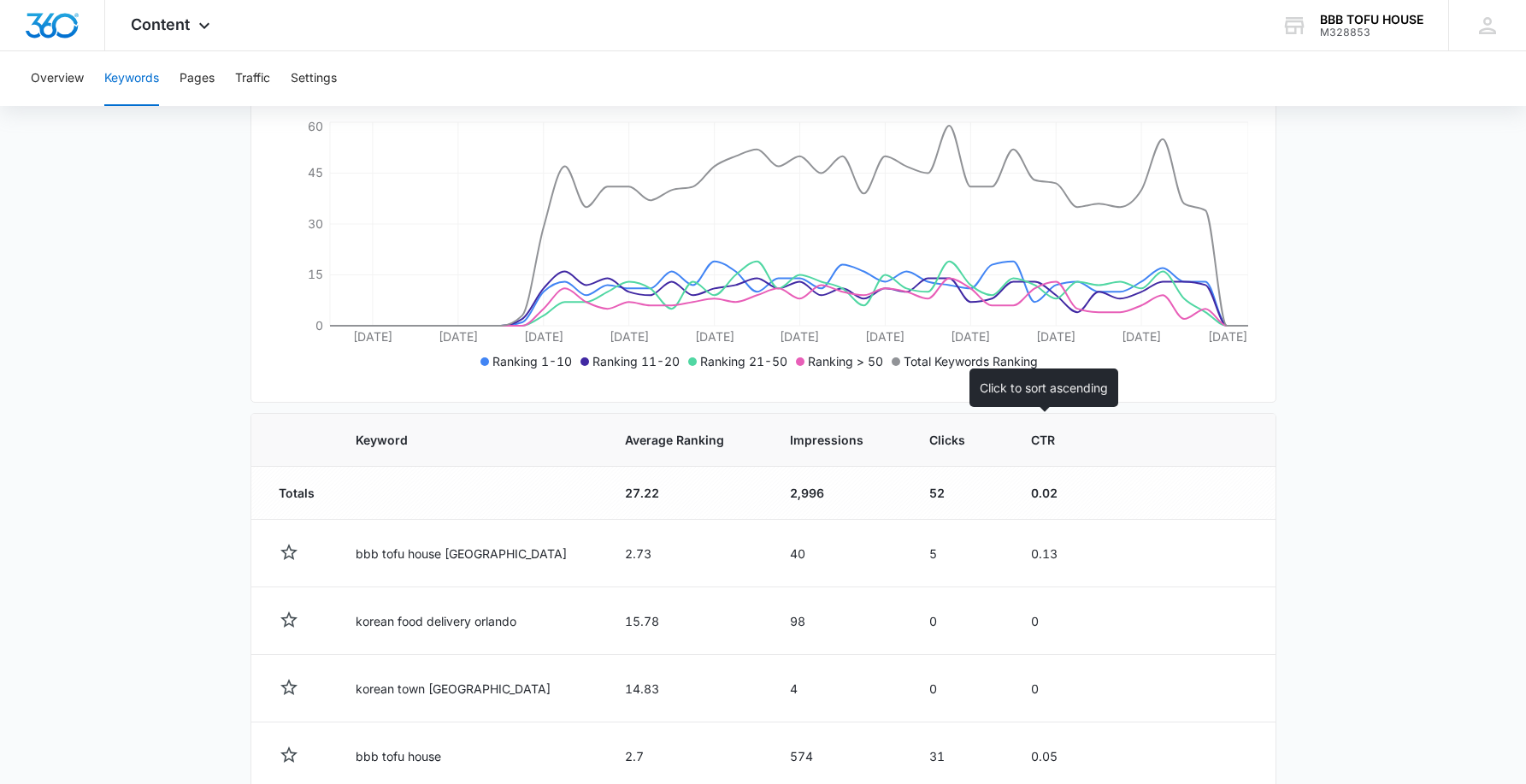
scroll to position [342, 0]
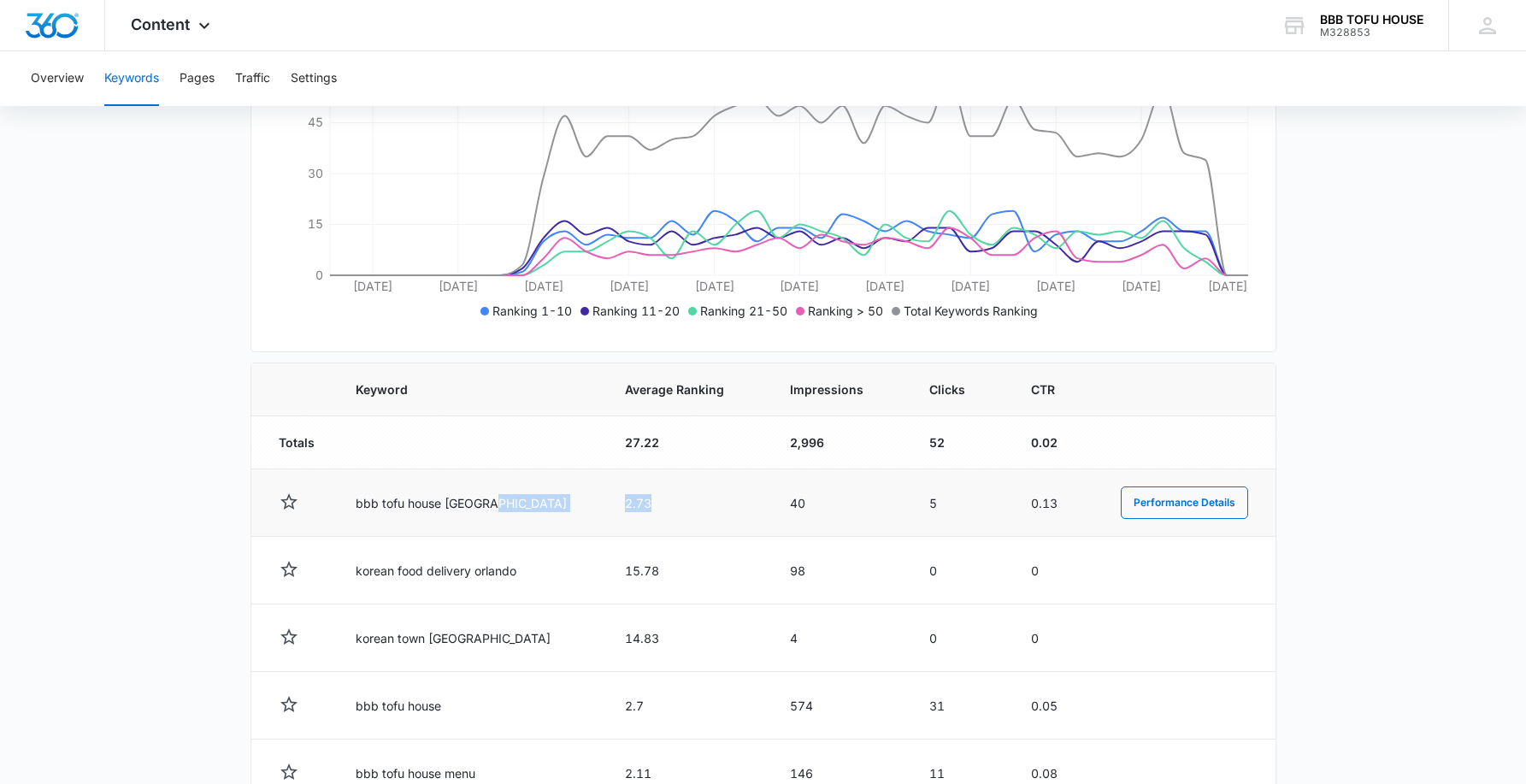
drag, startPoint x: 619, startPoint y: 518, endPoint x: 569, endPoint y: 522, distance: 50.2
click at [569, 522] on tr "bbb tofu house orlando 2.73 40 5 0.13 Performance Details" at bounding box center [763, 503] width 1024 height 68
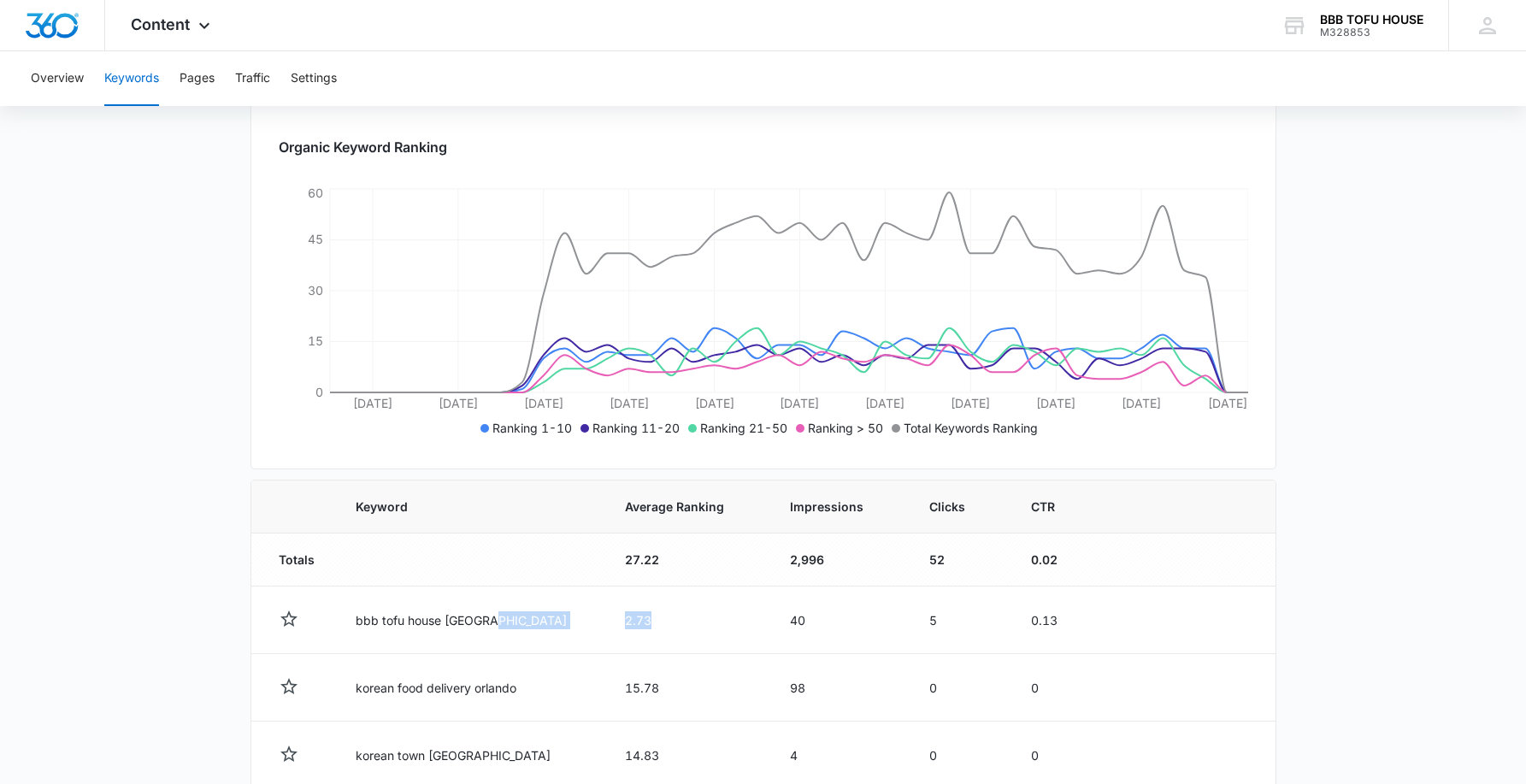
scroll to position [0, 0]
